Goal: Task Accomplishment & Management: Use online tool/utility

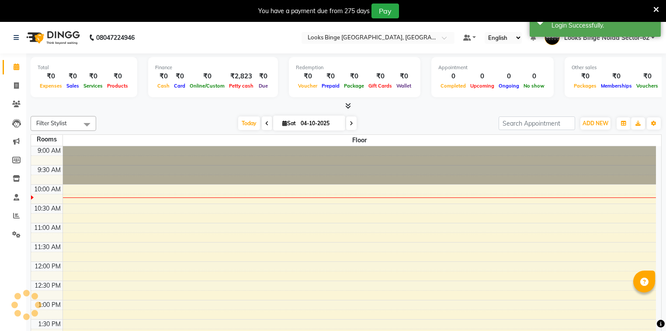
select select "en"
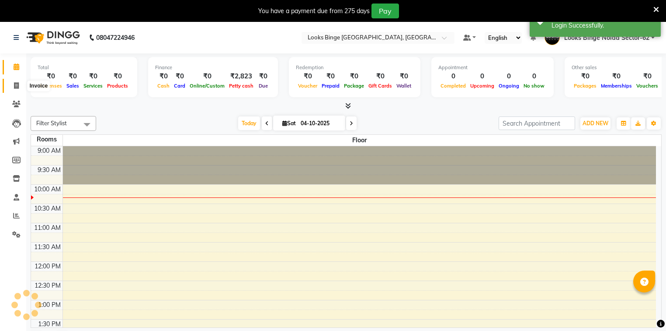
click at [16, 88] on icon at bounding box center [16, 85] width 5 height 7
select select "service"
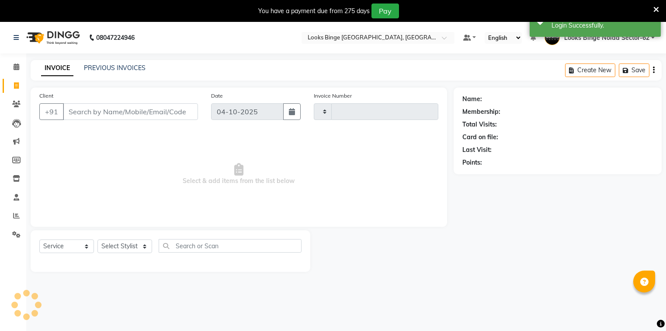
type input "2123"
select select "5378"
click at [128, 67] on link "PREVIOUS INVOICES" at bounding box center [115, 68] width 62 height 8
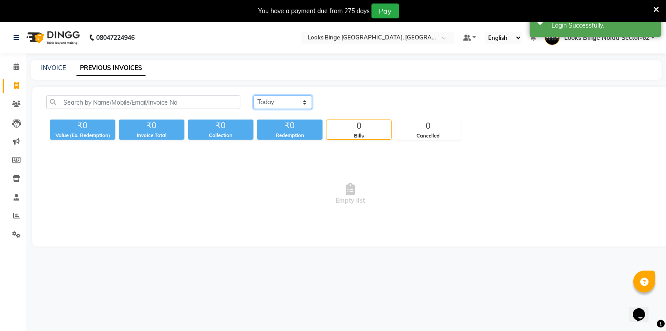
click at [263, 105] on select "[DATE] [DATE] Custom Range" at bounding box center [283, 102] width 59 height 14
click at [254, 95] on select "[DATE] [DATE] Custom Range" at bounding box center [283, 102] width 59 height 14
click at [261, 96] on select "[DATE] [DATE] Custom Range" at bounding box center [283, 102] width 59 height 14
select select "yesterday"
click at [254, 95] on select "[DATE] [DATE] Custom Range" at bounding box center [283, 102] width 59 height 14
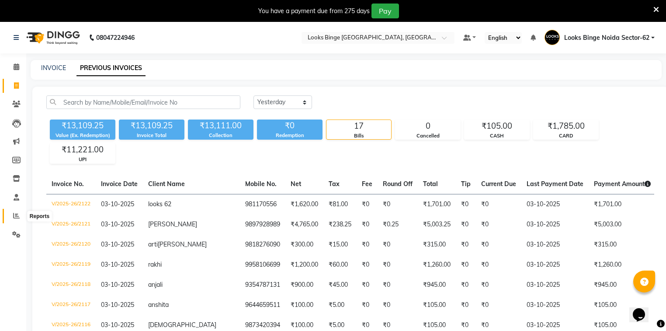
click at [15, 212] on icon at bounding box center [16, 215] width 7 height 7
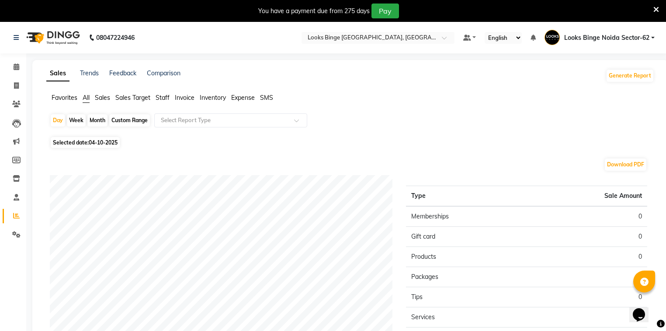
click at [118, 144] on span "04-10-2025" at bounding box center [103, 142] width 29 height 7
select select "10"
select select "2025"
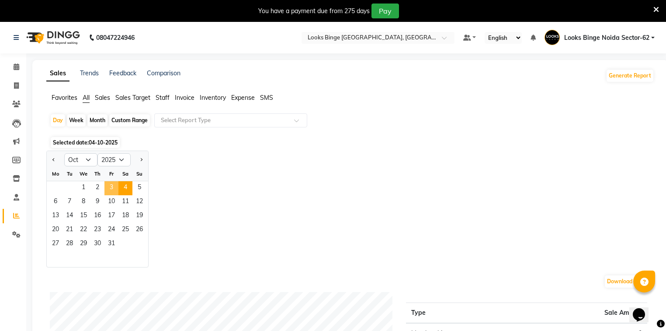
click at [115, 188] on span "3" at bounding box center [111, 188] width 14 height 14
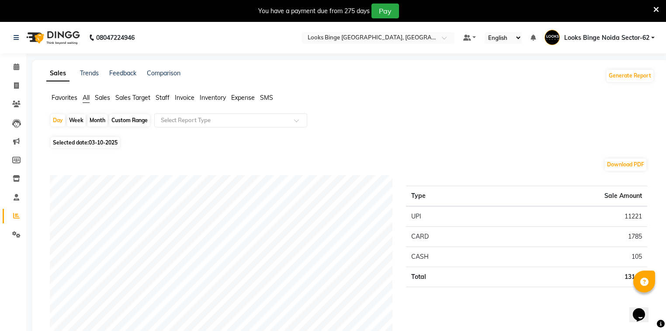
click at [165, 99] on span "Staff" at bounding box center [163, 98] width 14 height 8
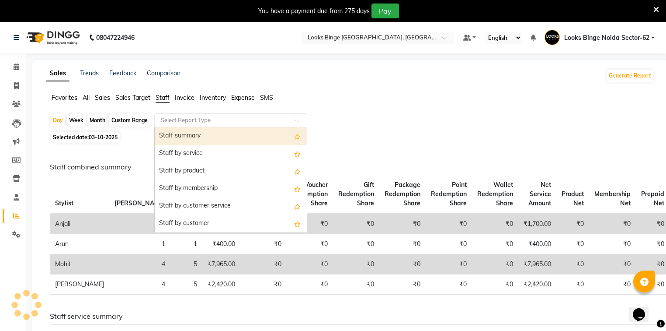
click at [164, 123] on input "text" at bounding box center [222, 120] width 126 height 9
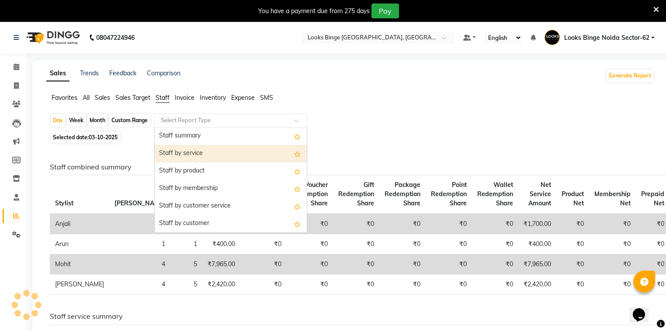
click at [166, 149] on div "Staff by service" at bounding box center [231, 153] width 152 height 17
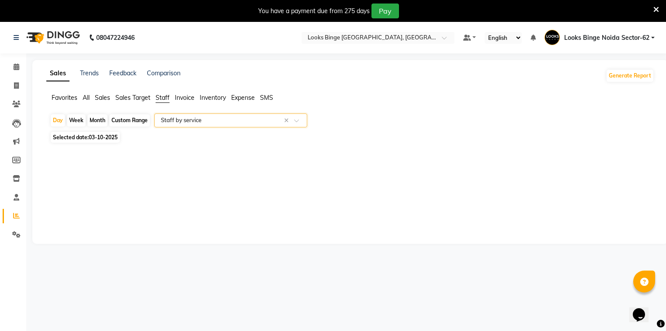
select select "full_report"
select select "pdf"
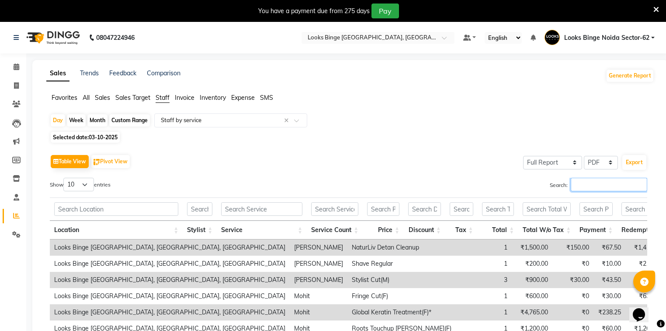
click at [591, 186] on input "Search:" at bounding box center [609, 185] width 77 height 14
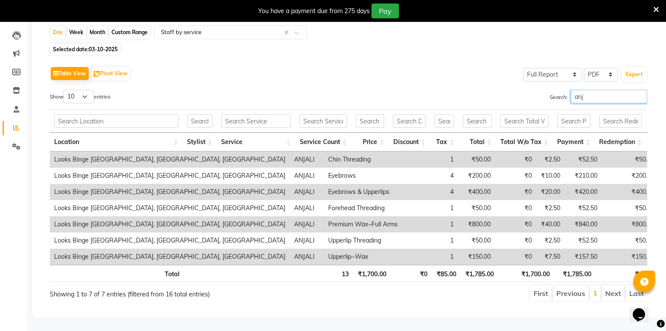
scroll to position [98, 0]
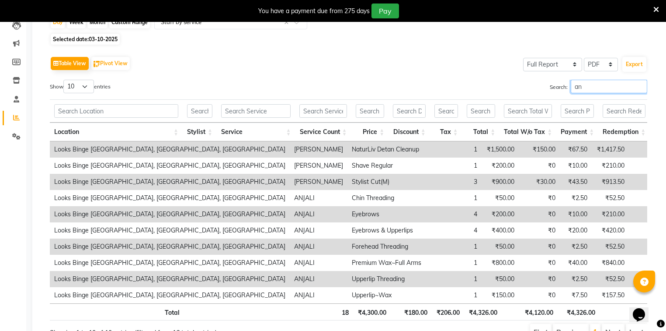
type input "a"
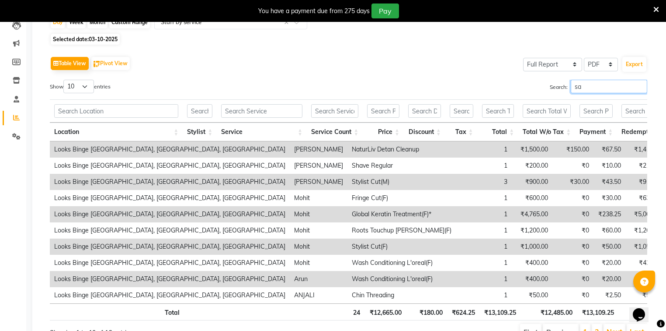
scroll to position [33, 0]
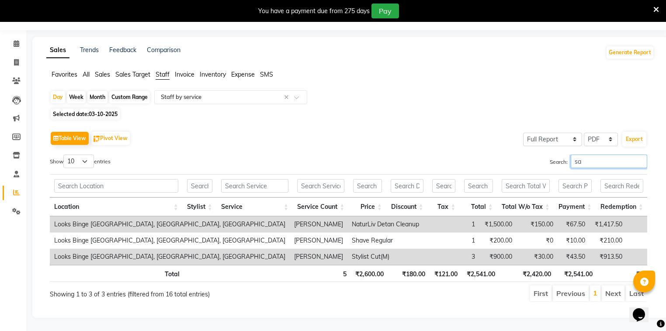
type input "[PERSON_NAME]"
drag, startPoint x: 586, startPoint y: 150, endPoint x: 544, endPoint y: 157, distance: 43.1
click at [544, 157] on div "Search: [PERSON_NAME]" at bounding box center [501, 162] width 292 height 17
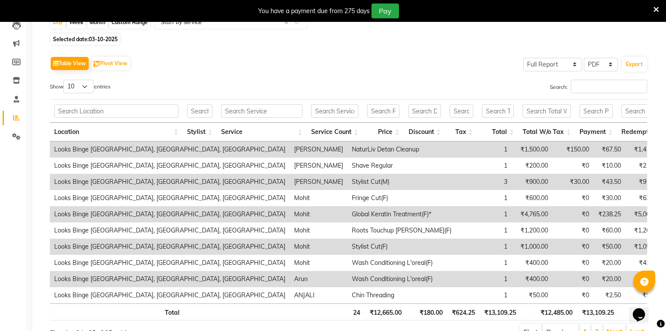
click at [114, 44] on span "Selected date: 03-10-2025" at bounding box center [85, 39] width 69 height 11
select select "10"
select select "2025"
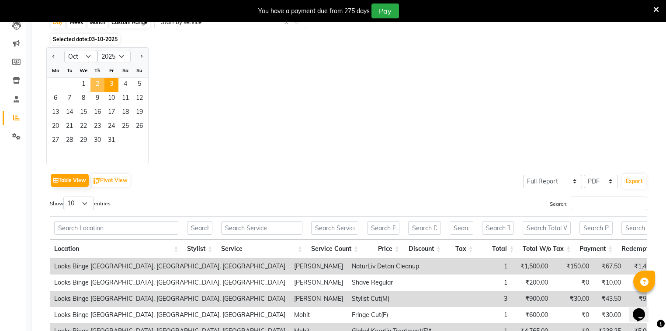
click at [99, 84] on span "2" at bounding box center [98, 85] width 14 height 14
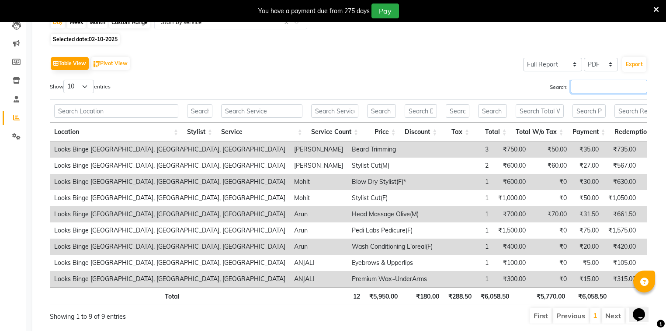
click at [581, 84] on input "Search:" at bounding box center [609, 87] width 77 height 14
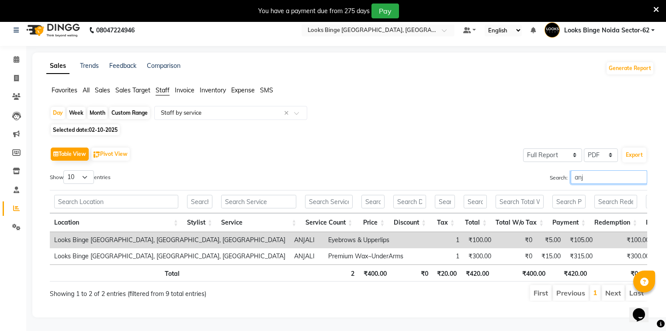
scroll to position [0, 0]
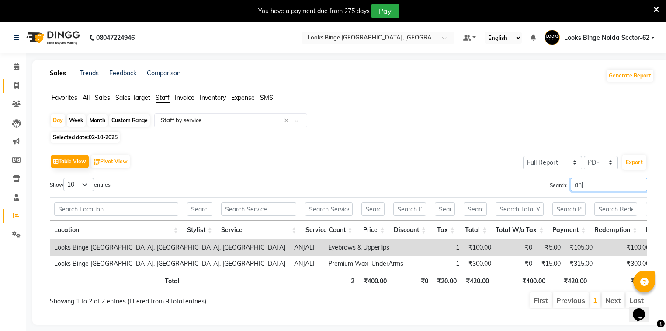
type input "anj"
click at [10, 87] on span at bounding box center [16, 86] width 15 height 10
select select "service"
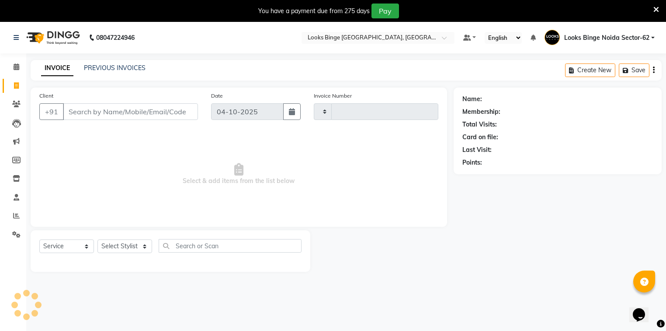
type input "2123"
select select "5378"
